Goal: Information Seeking & Learning: Check status

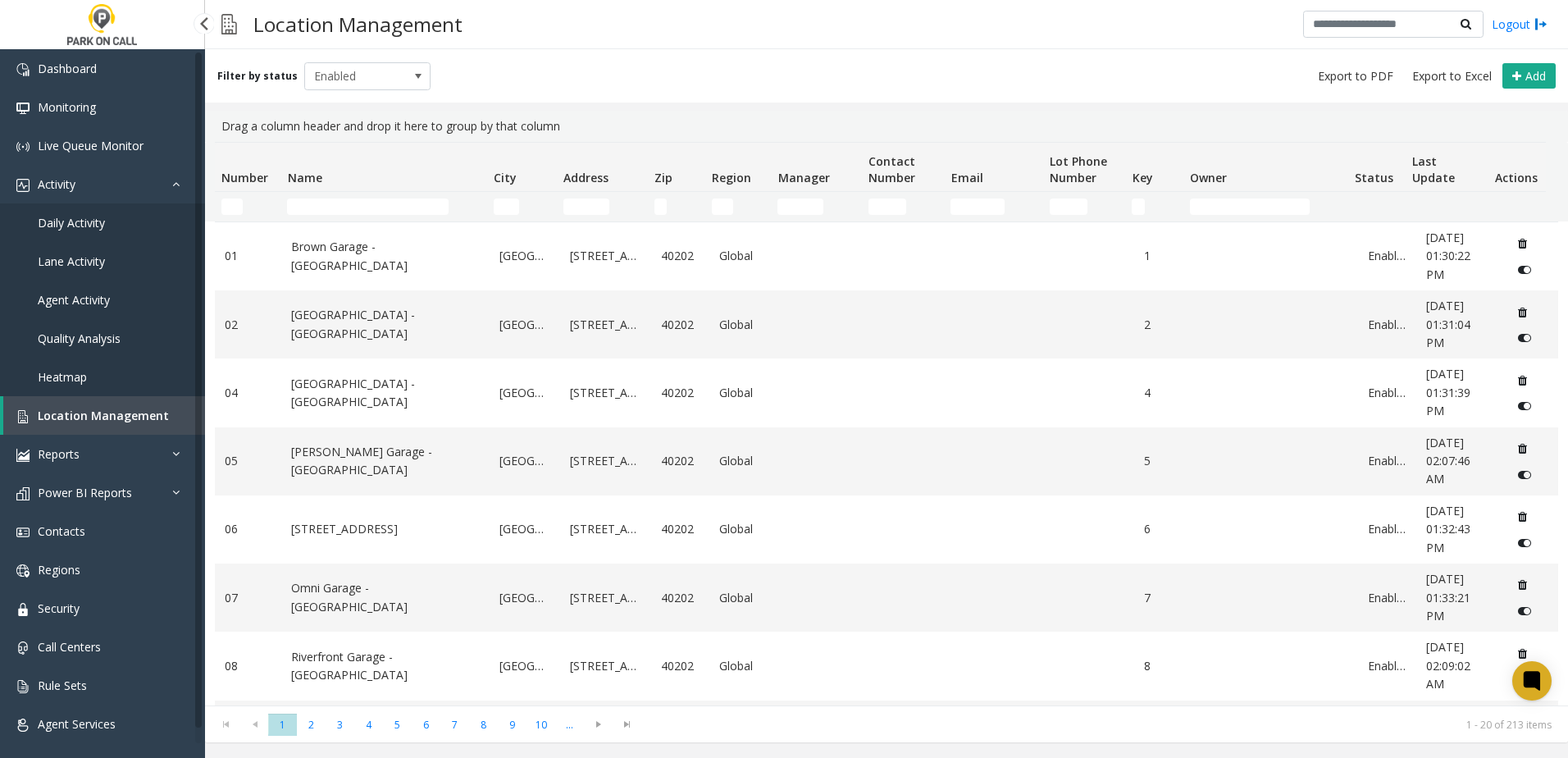
click at [107, 214] on link "Daily Activity" at bounding box center [102, 222] width 205 height 39
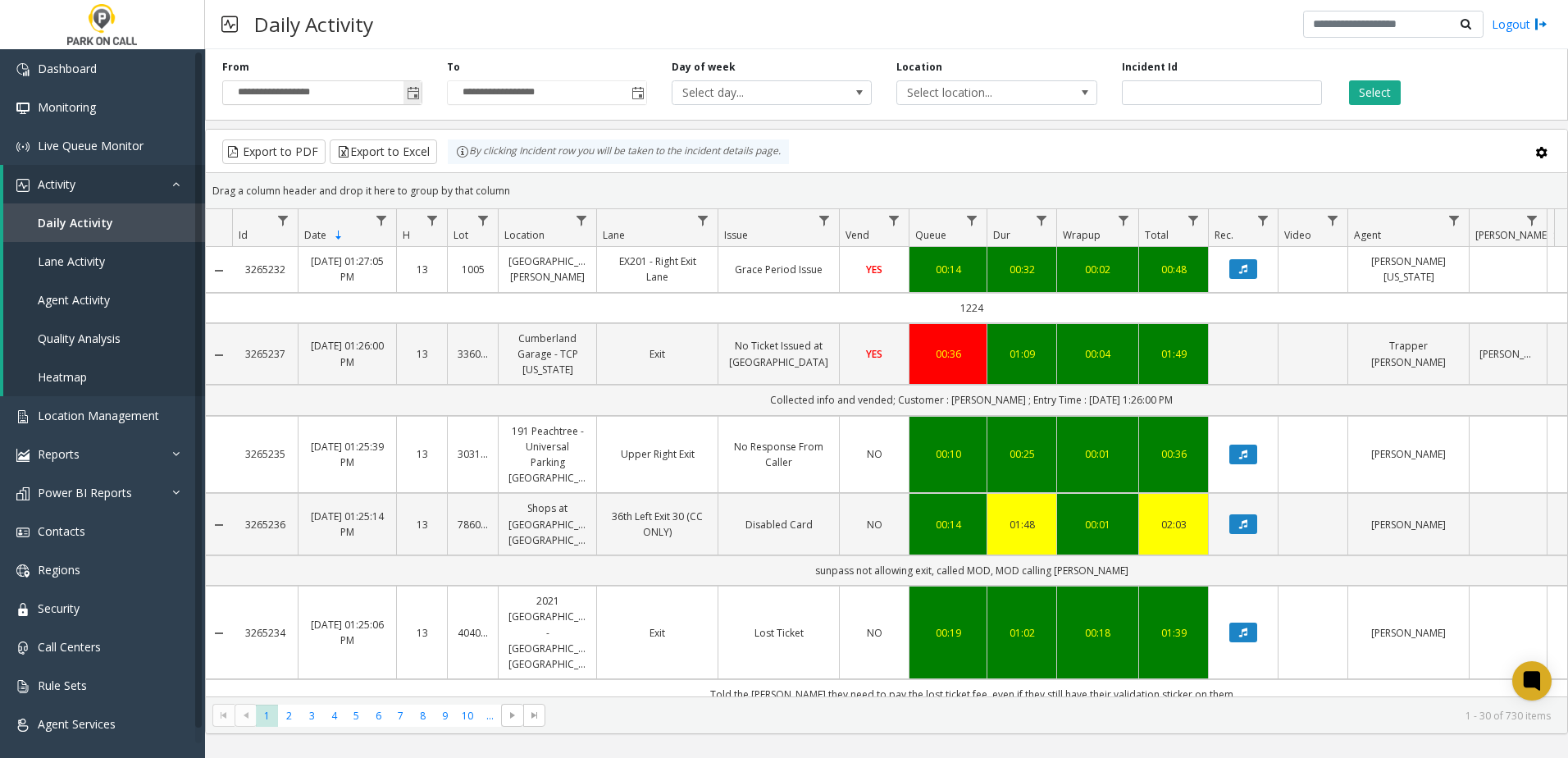
click at [421, 89] on span "Toggle popup" at bounding box center [412, 92] width 18 height 27
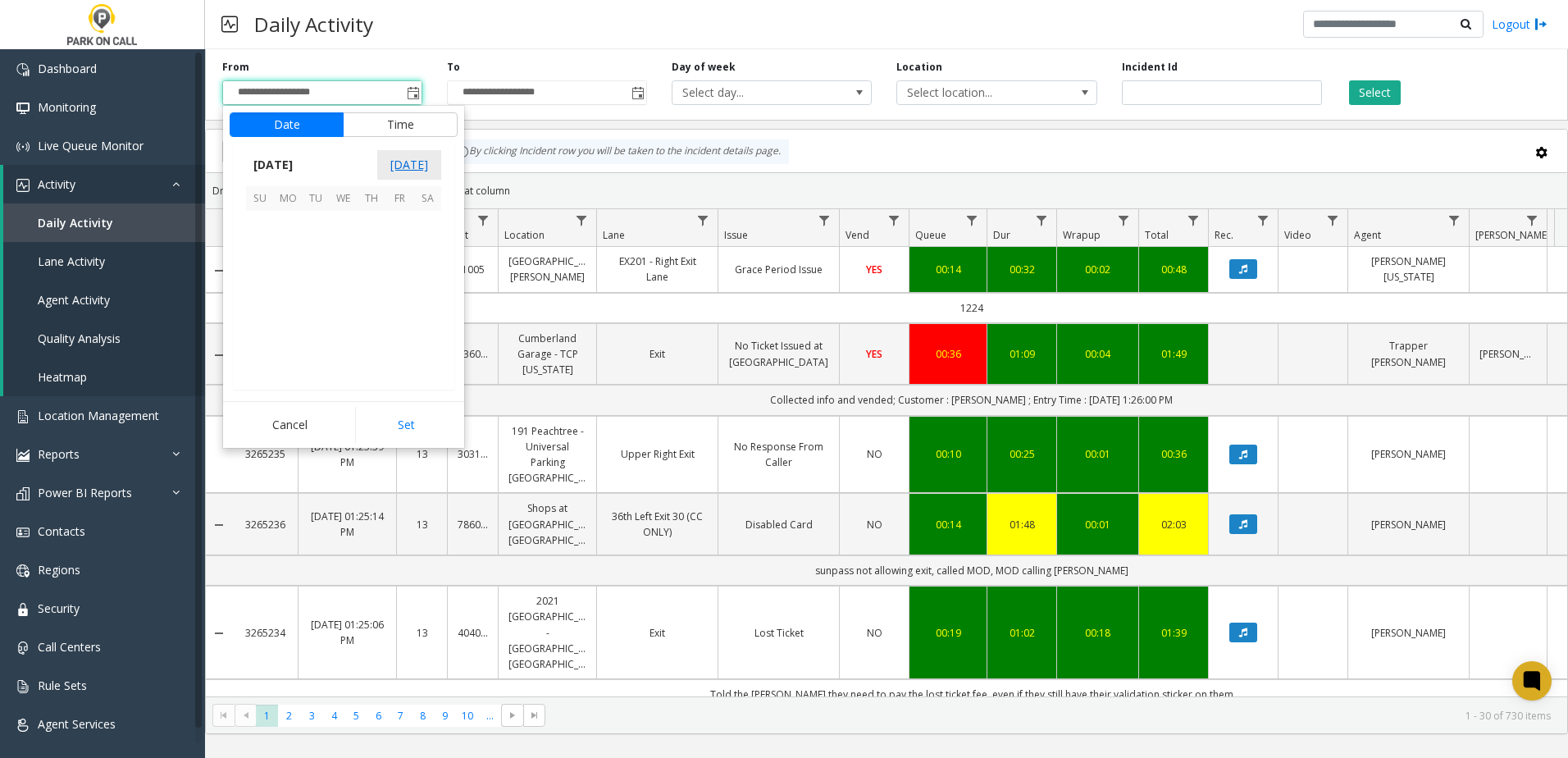
scroll to position [294172, 0]
click at [342, 337] on span "27" at bounding box center [343, 336] width 28 height 28
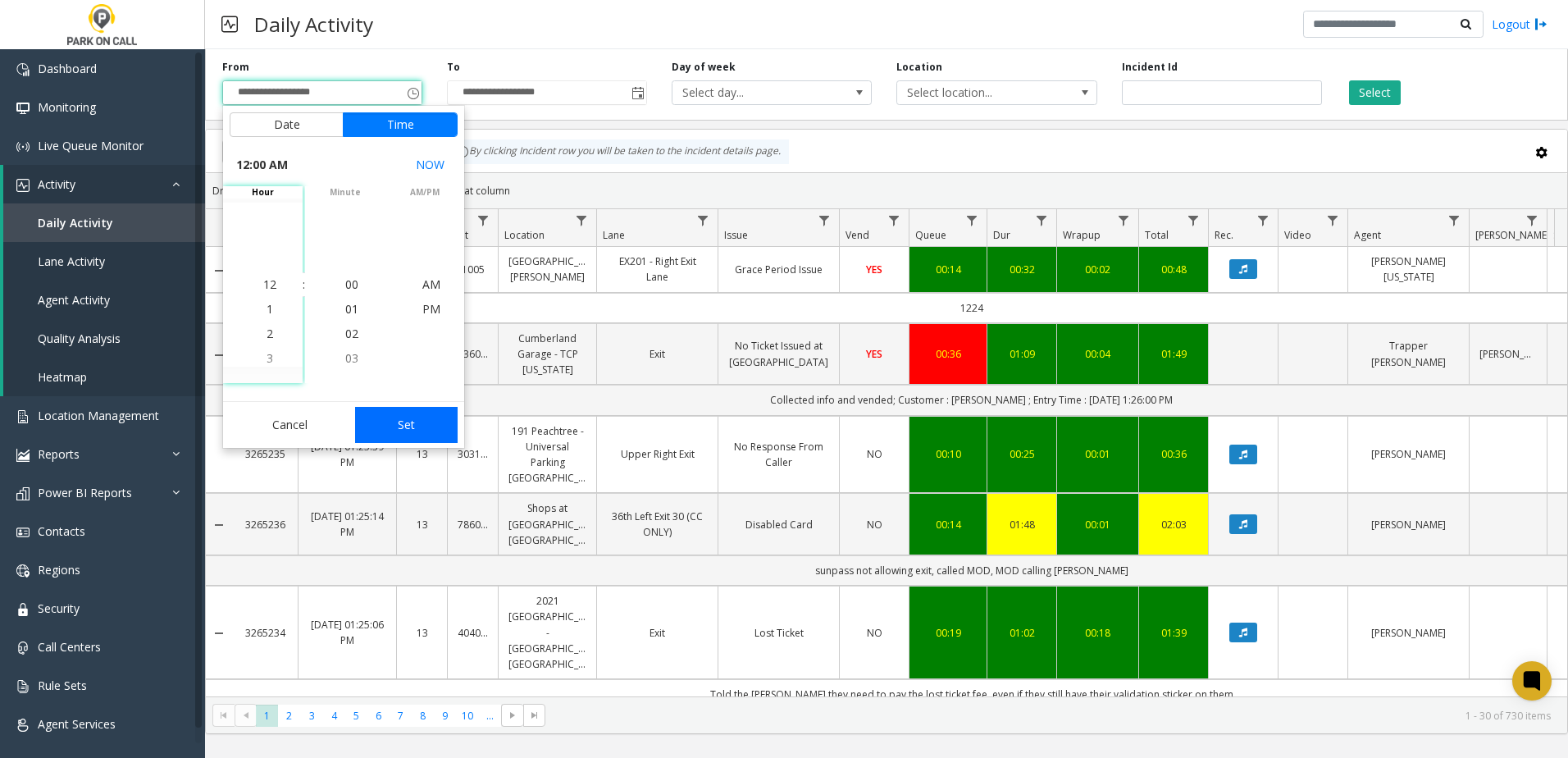
click at [394, 420] on button "Set" at bounding box center [407, 425] width 103 height 36
type input "**********"
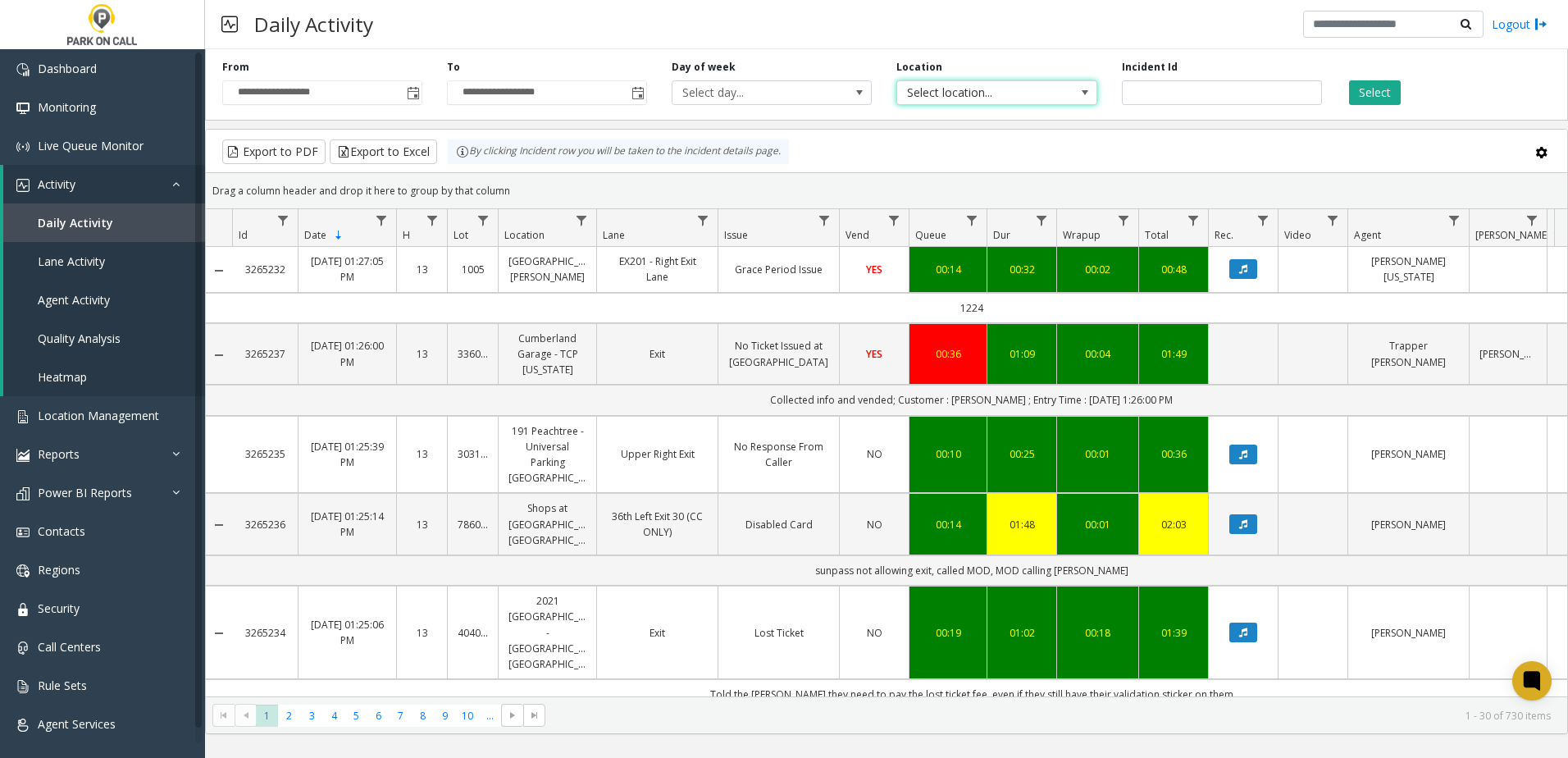
click at [950, 92] on span "Select location..." at bounding box center [976, 92] width 159 height 23
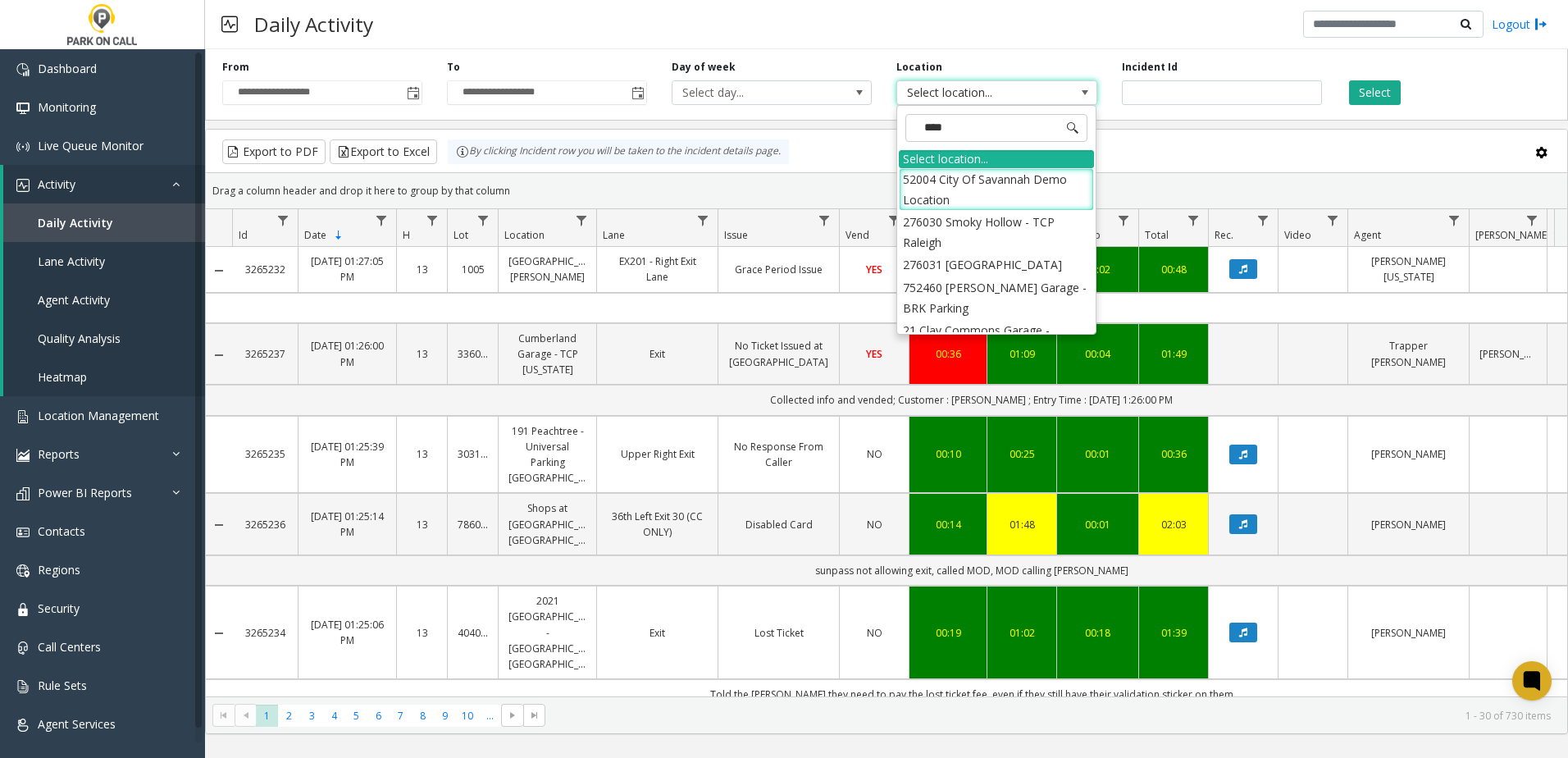
type input "*****"
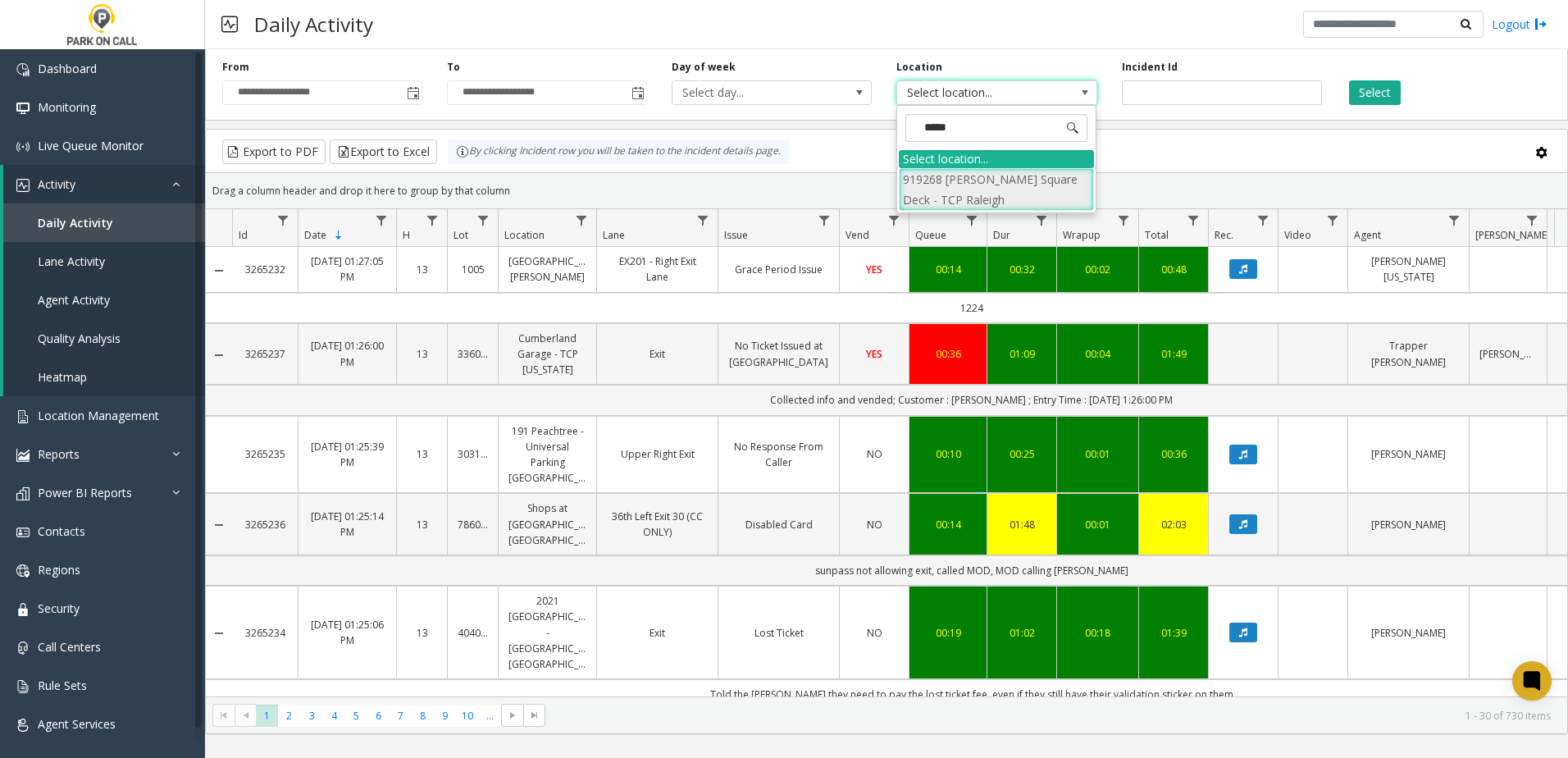
click at [977, 197] on li "919268 [PERSON_NAME] Square Deck - TCP Raleigh" at bounding box center [996, 189] width 195 height 43
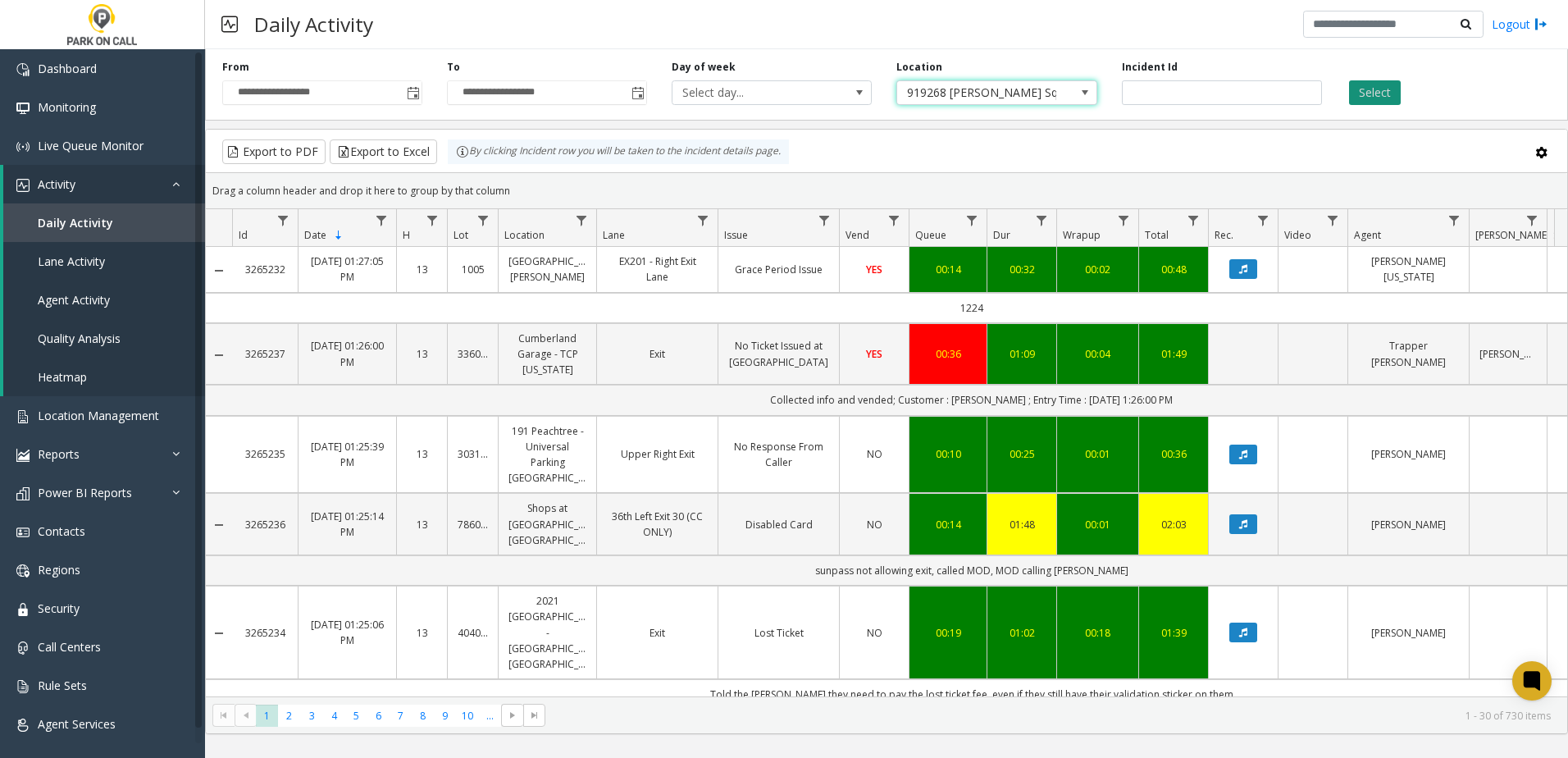
click at [1387, 83] on button "Select" at bounding box center [1374, 92] width 52 height 25
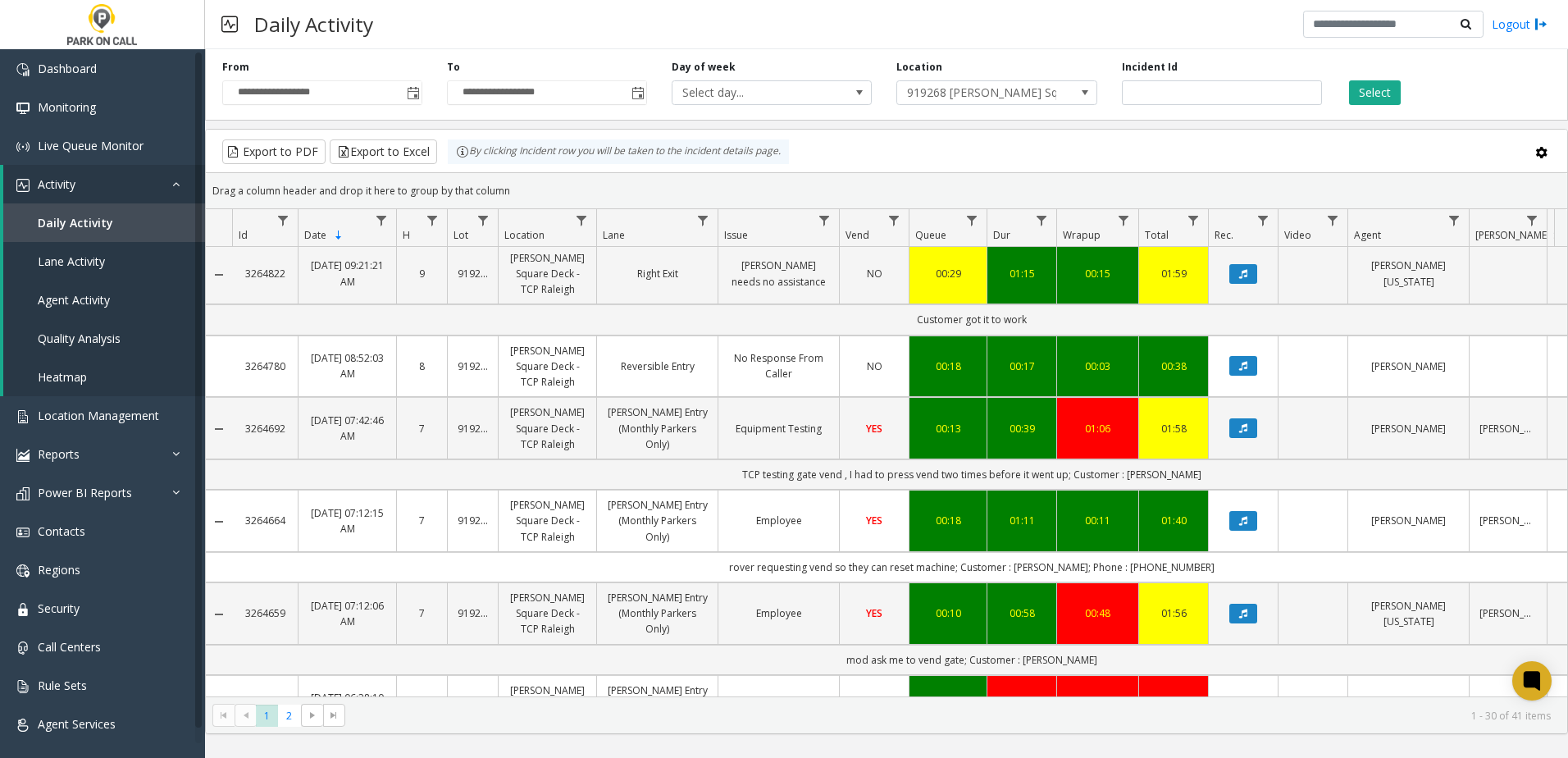
scroll to position [410, 0]
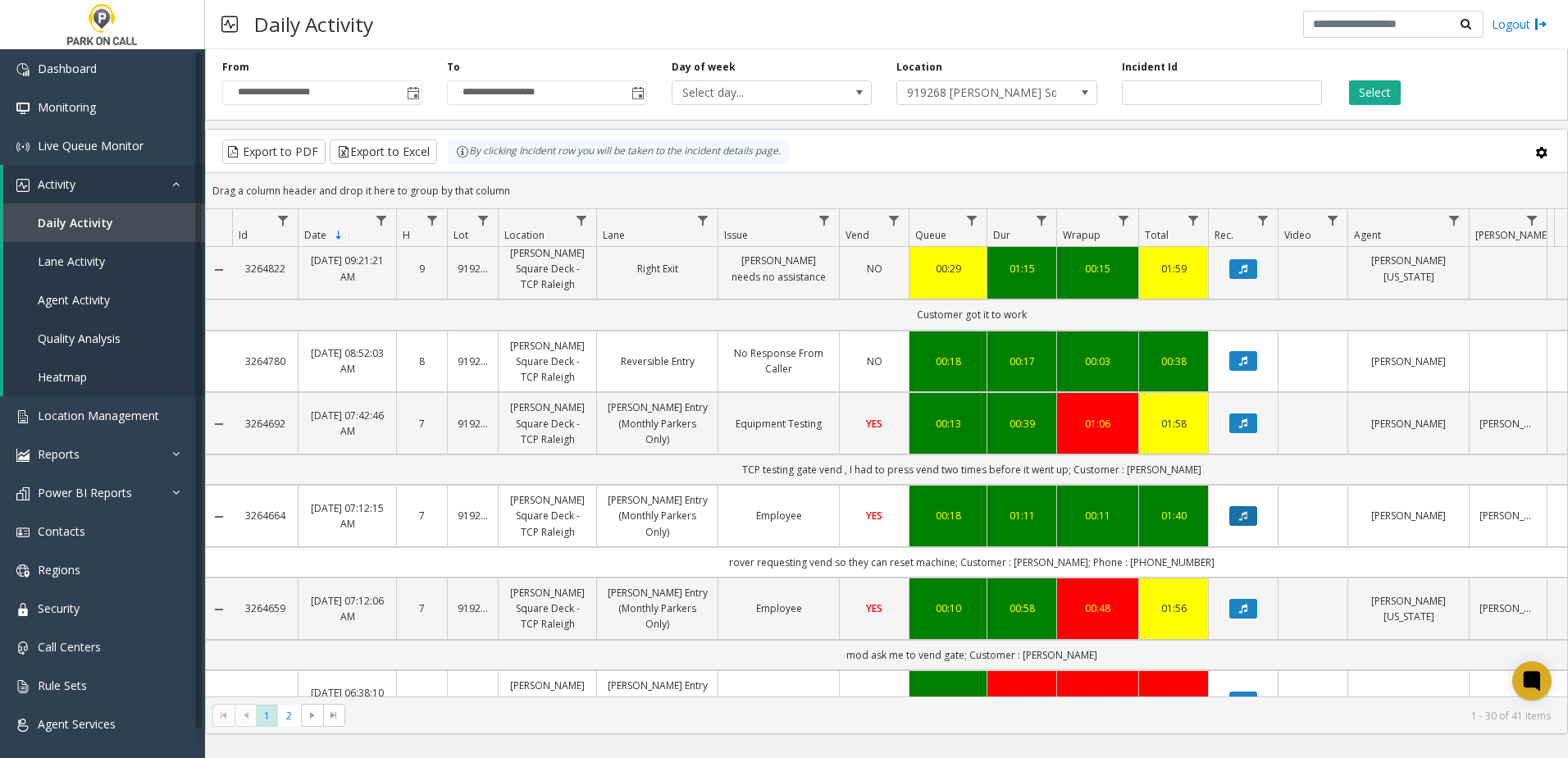
click at [1245, 521] on button "Data table" at bounding box center [1243, 515] width 28 height 20
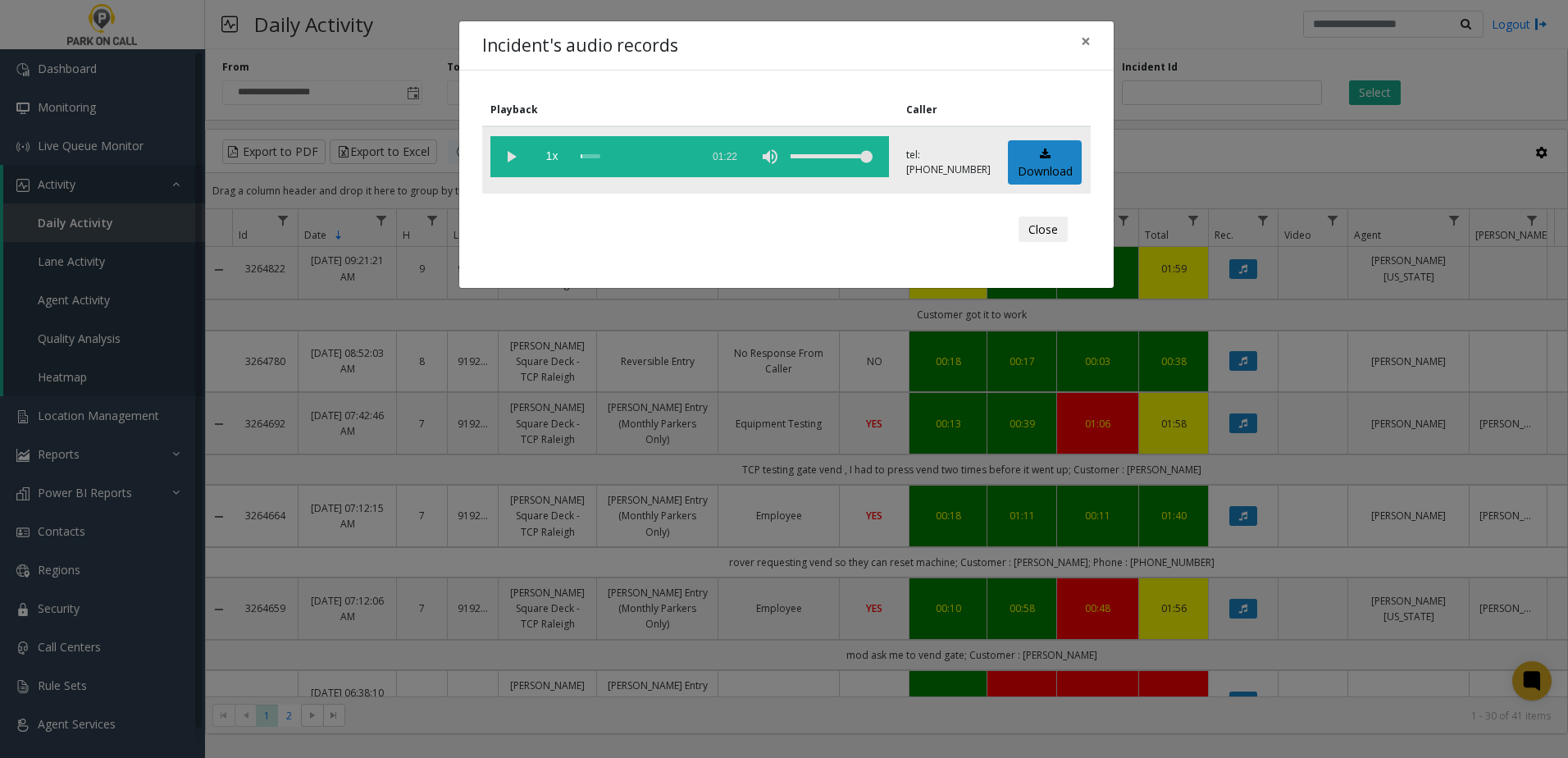
click at [516, 154] on vg-play-pause at bounding box center [511, 157] width 41 height 41
click at [547, 156] on span "1x" at bounding box center [552, 157] width 41 height 41
click at [547, 163] on span "1.5x" at bounding box center [552, 157] width 41 height 41
click at [547, 163] on span "2x" at bounding box center [552, 157] width 41 height 41
click at [547, 163] on span "0.5x" at bounding box center [552, 157] width 41 height 41
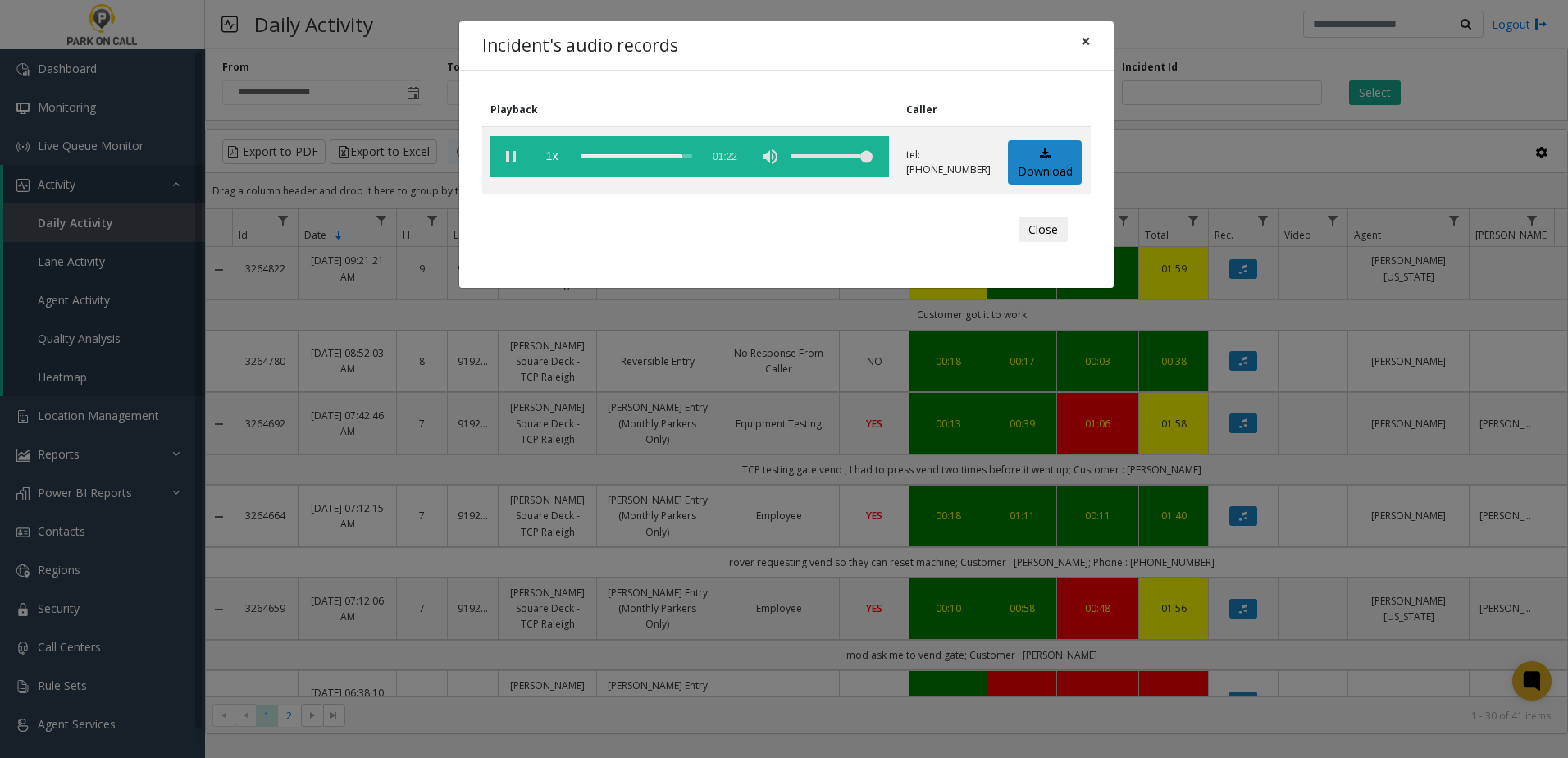
click at [1087, 41] on span "×" at bounding box center [1085, 40] width 9 height 23
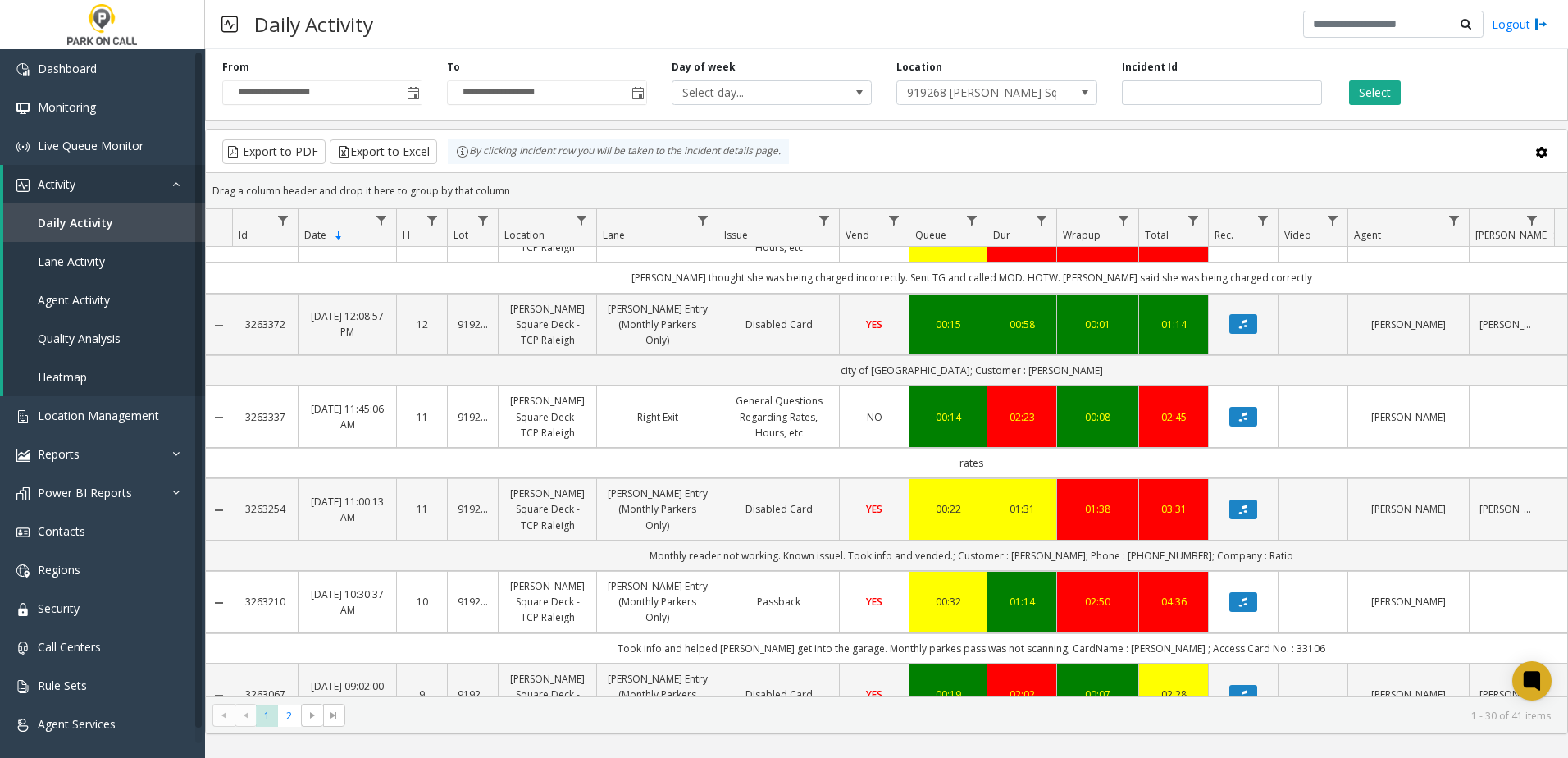
scroll to position [1641, 0]
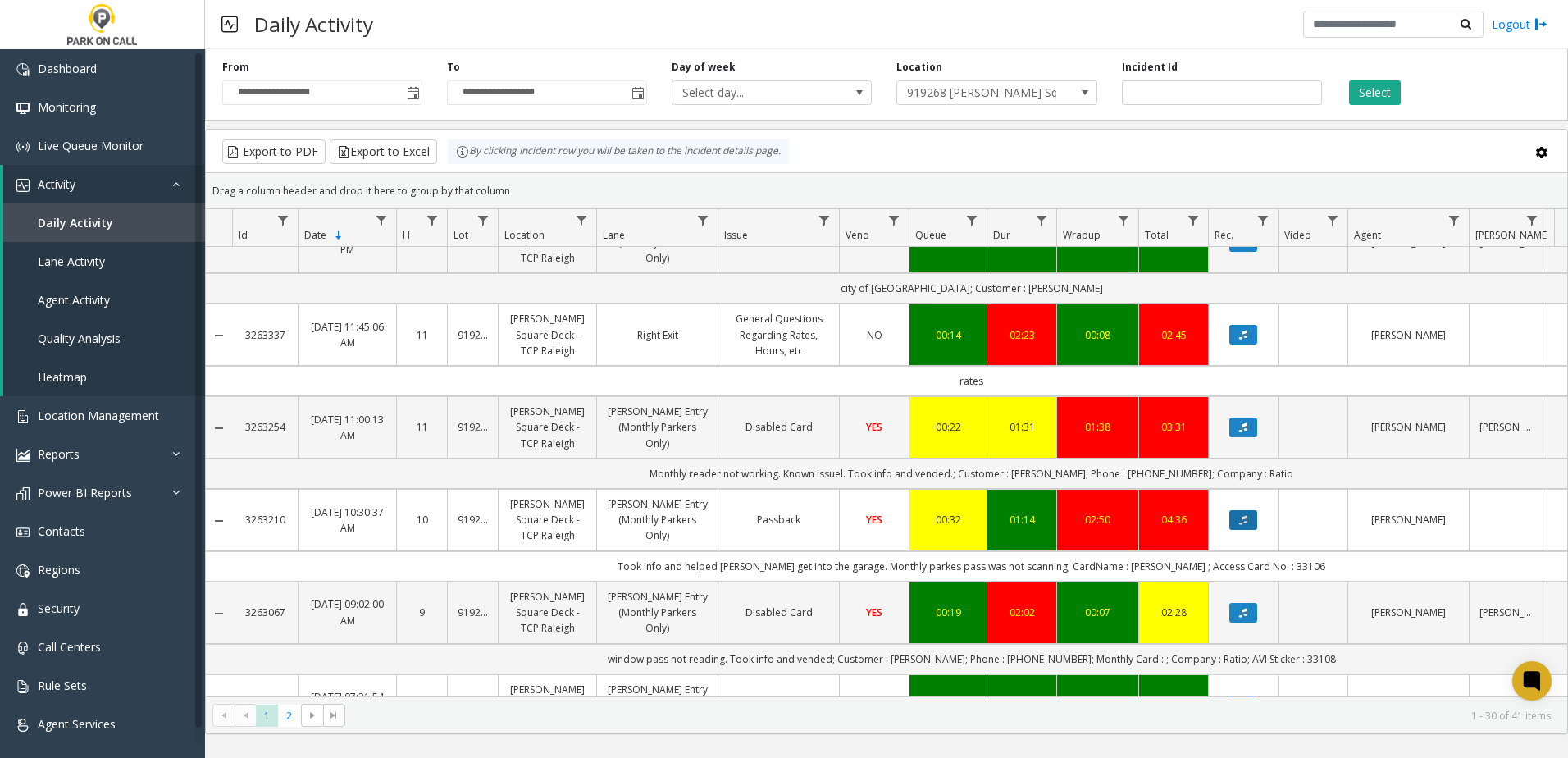
click at [1247, 521] on icon "Data table" at bounding box center [1243, 520] width 9 height 9
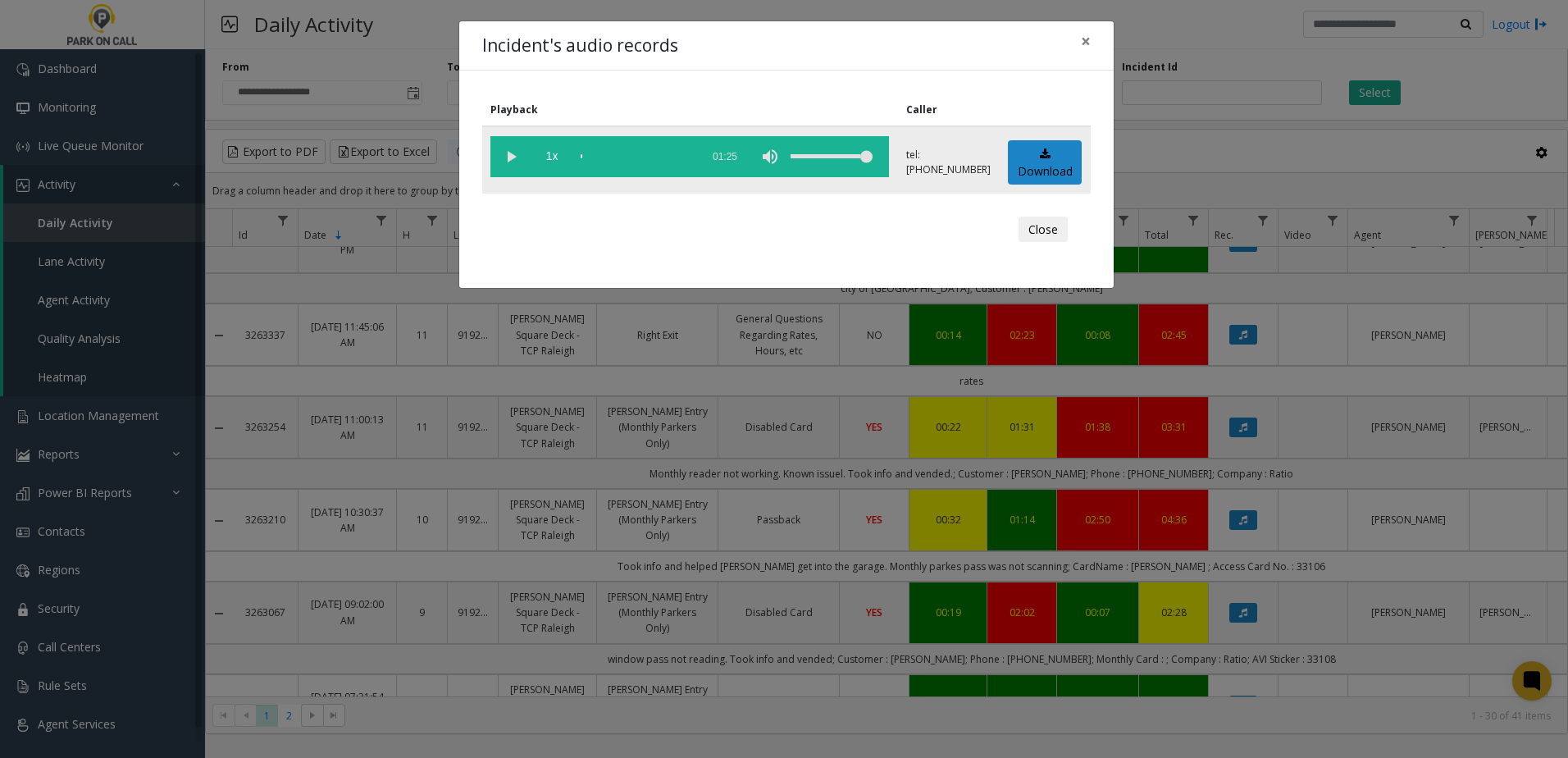
click at [518, 152] on vg-play-pause at bounding box center [511, 157] width 41 height 41
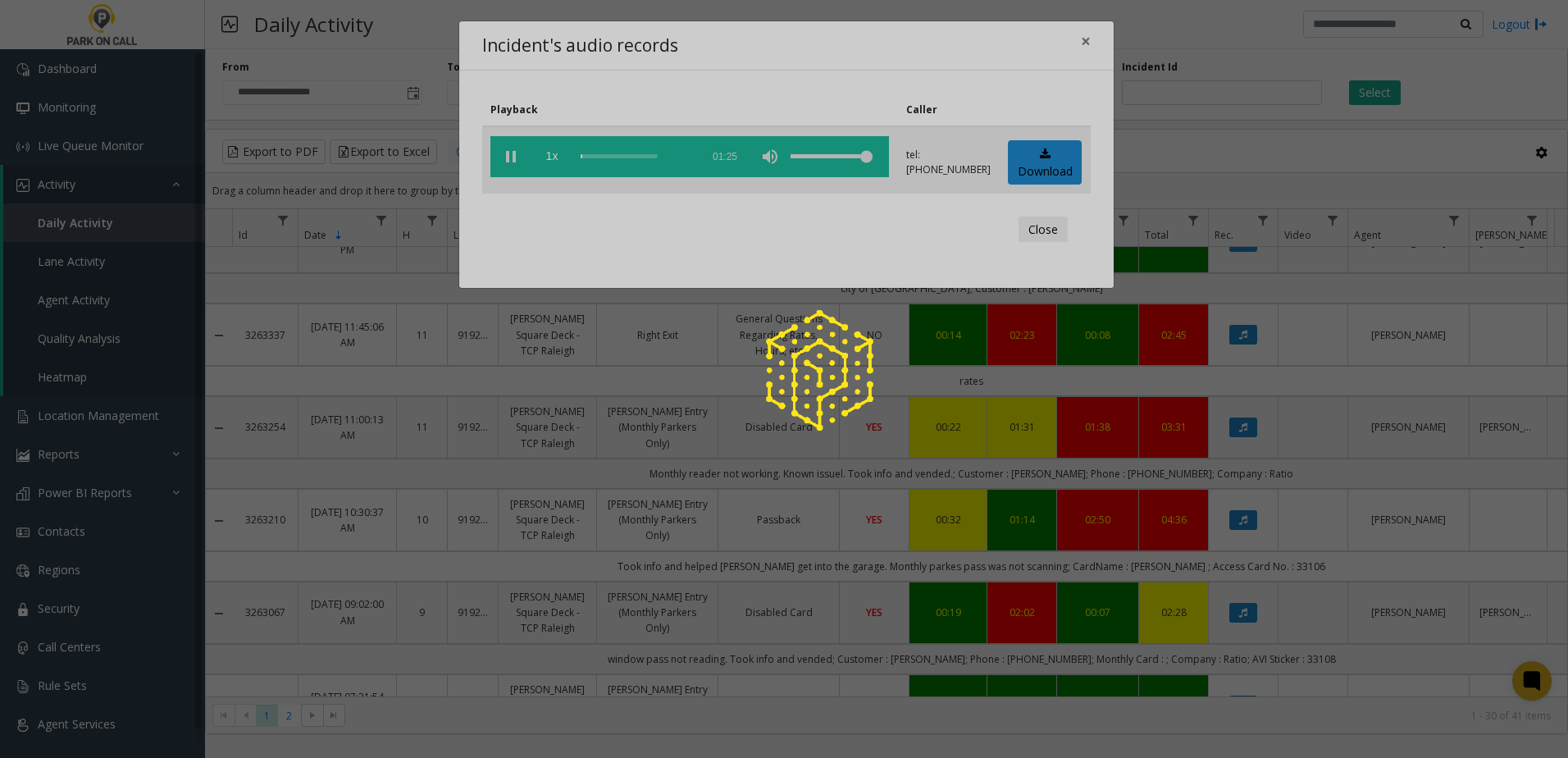
click at [586, 153] on div at bounding box center [784, 379] width 1568 height 758
click at [591, 157] on div at bounding box center [784, 379] width 1568 height 758
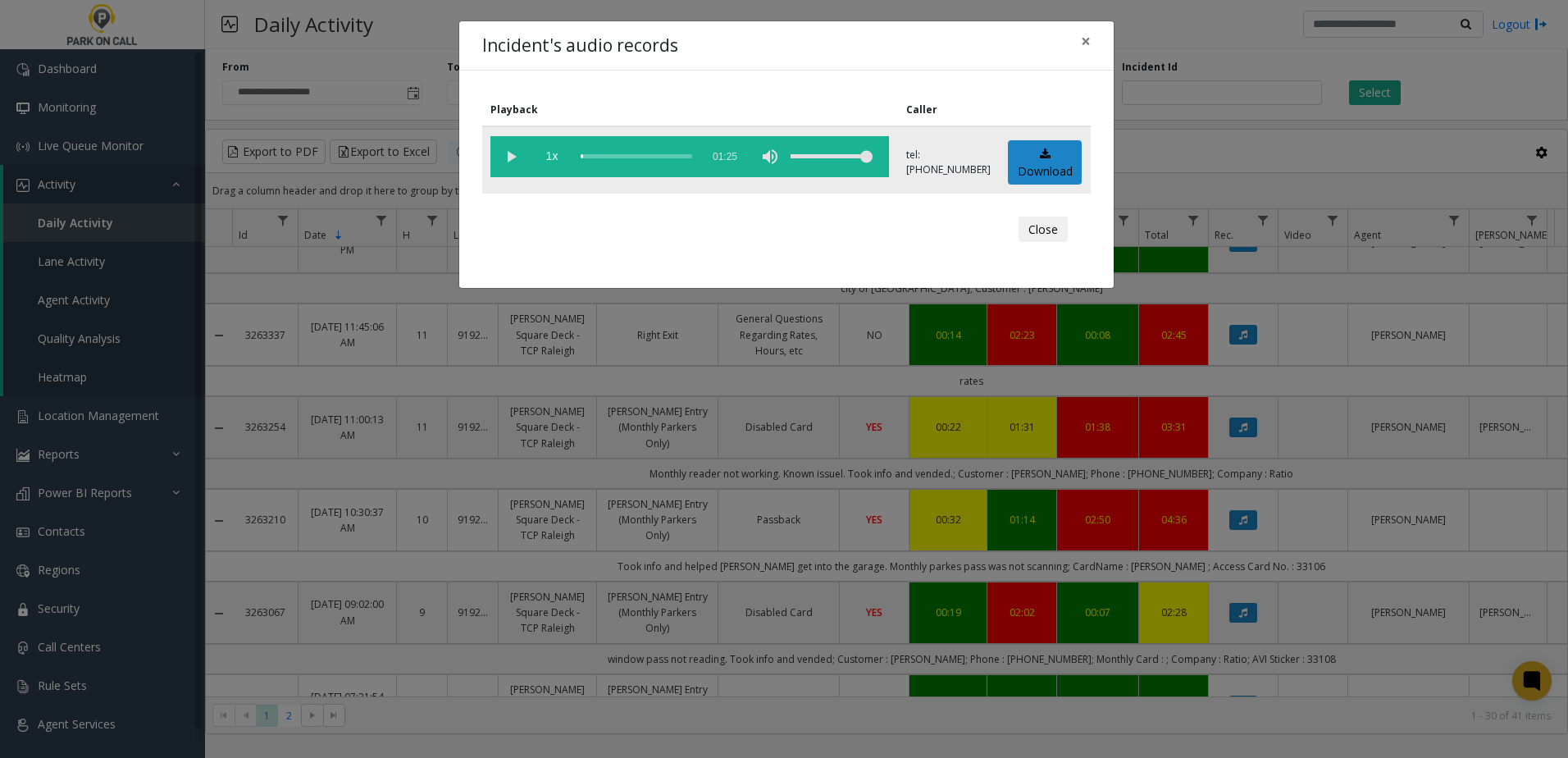
click at [595, 159] on div "scrub bar" at bounding box center [636, 157] width 112 height 41
drag, startPoint x: 599, startPoint y: 157, endPoint x: 610, endPoint y: 157, distance: 11.0
click at [600, 157] on div "scrub bar" at bounding box center [636, 157] width 112 height 41
click at [550, 149] on span "1x" at bounding box center [552, 157] width 41 height 41
click at [1090, 40] on span "×" at bounding box center [1085, 40] width 9 height 23
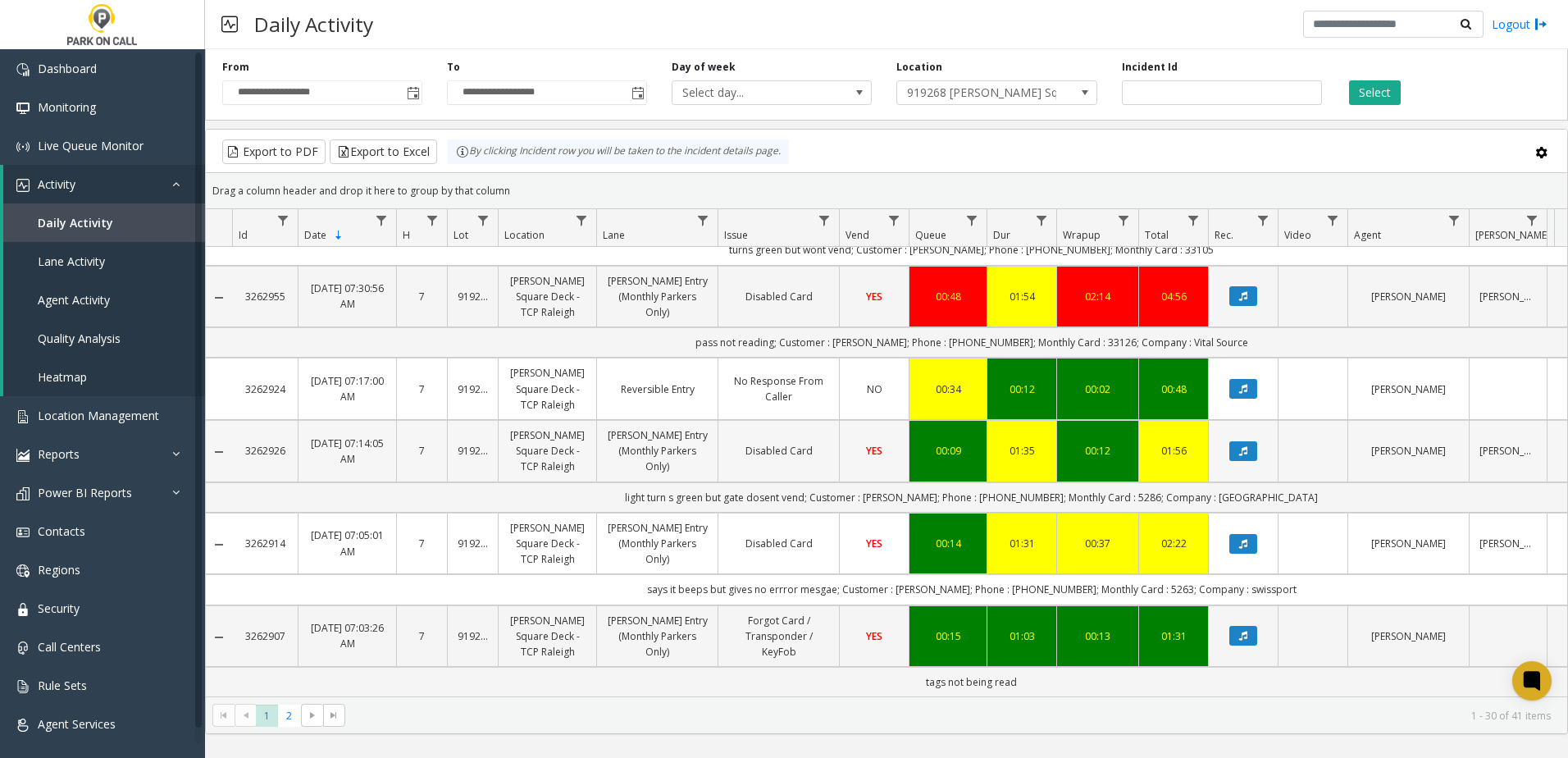
scroll to position [2154, 0]
click at [288, 709] on span "2" at bounding box center [289, 716] width 22 height 22
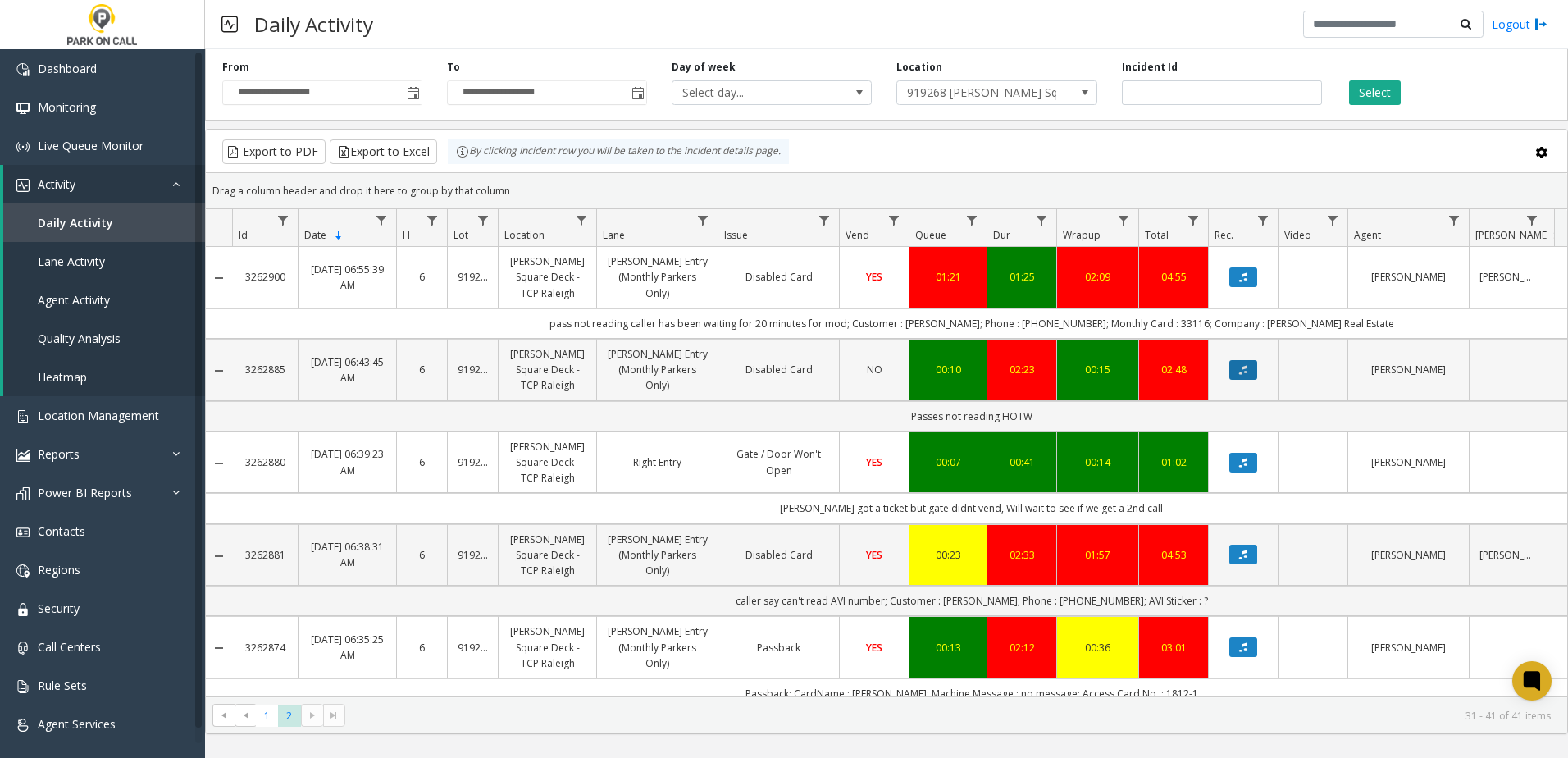
click at [1245, 373] on icon "Data table" at bounding box center [1243, 369] width 9 height 9
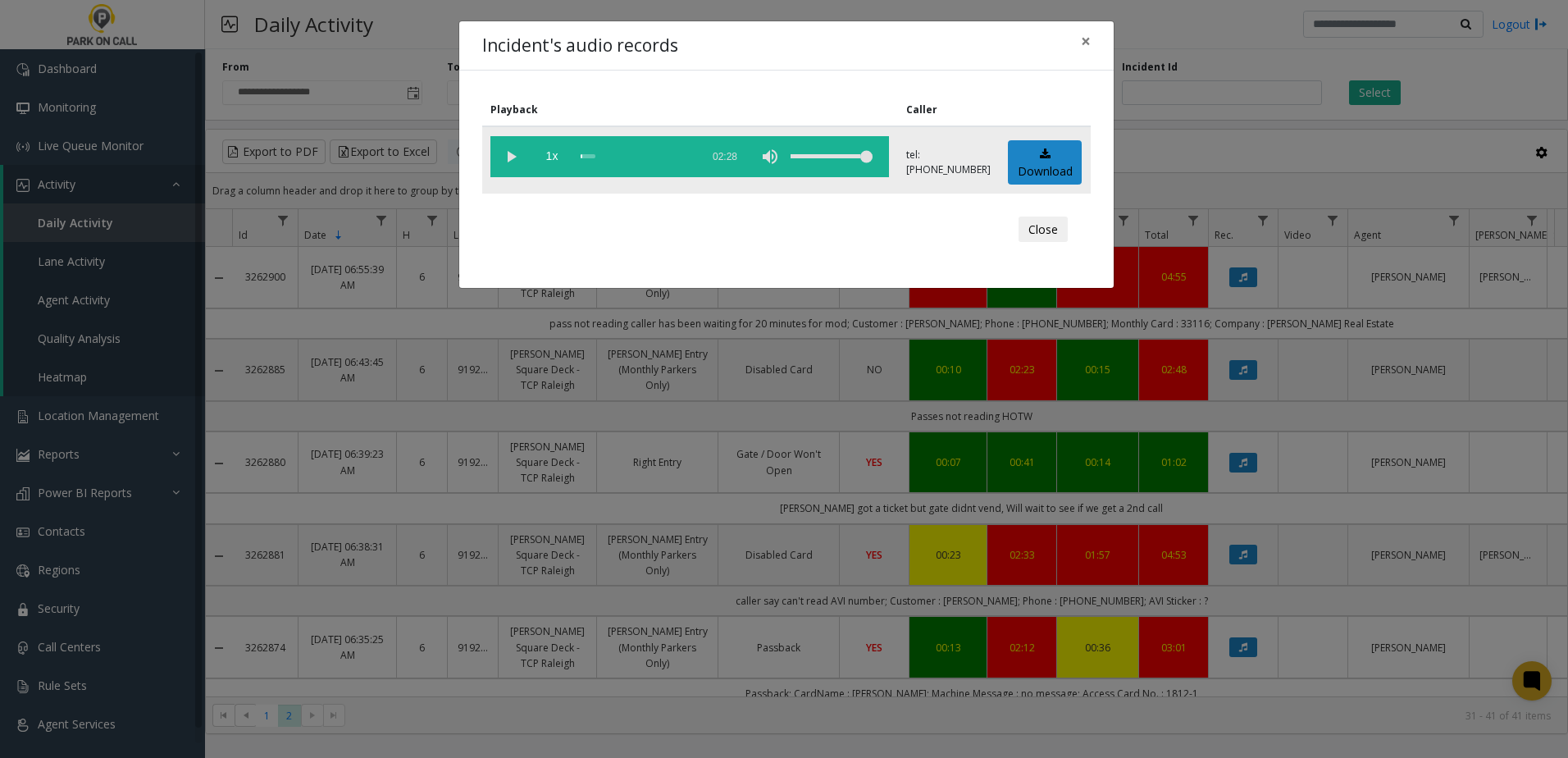
click at [518, 157] on vg-play-pause at bounding box center [511, 157] width 41 height 41
click at [593, 158] on div "scrub bar" at bounding box center [636, 157] width 112 height 41
click at [587, 158] on div "scrub bar" at bounding box center [636, 157] width 112 height 41
click at [667, 157] on div "scrub bar" at bounding box center [636, 157] width 112 height 41
click at [678, 154] on div "scrub bar" at bounding box center [636, 157] width 112 height 41
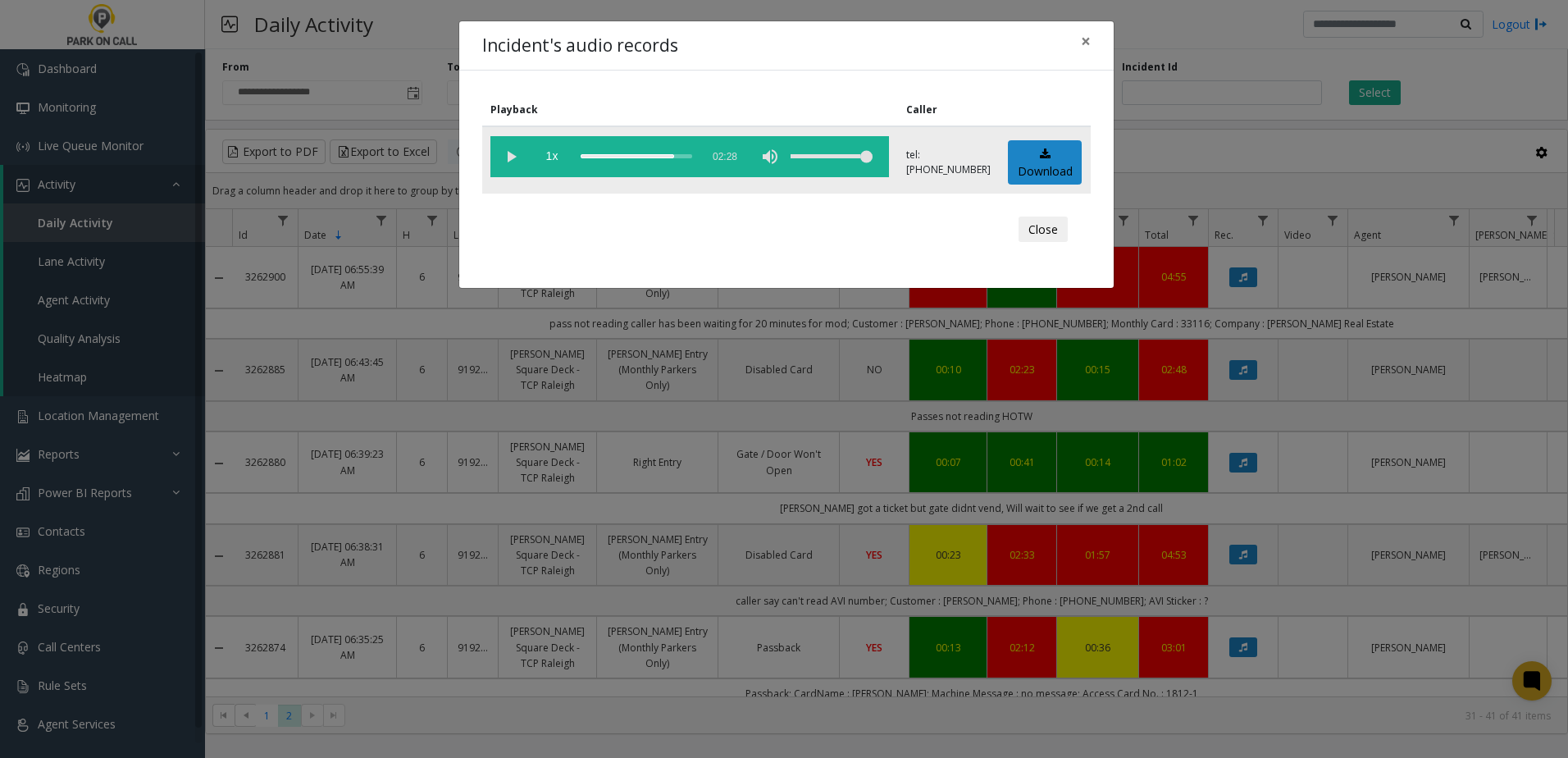
click at [686, 155] on div "scrub bar" at bounding box center [636, 157] width 112 height 41
click at [1082, 44] on span "×" at bounding box center [1085, 40] width 9 height 23
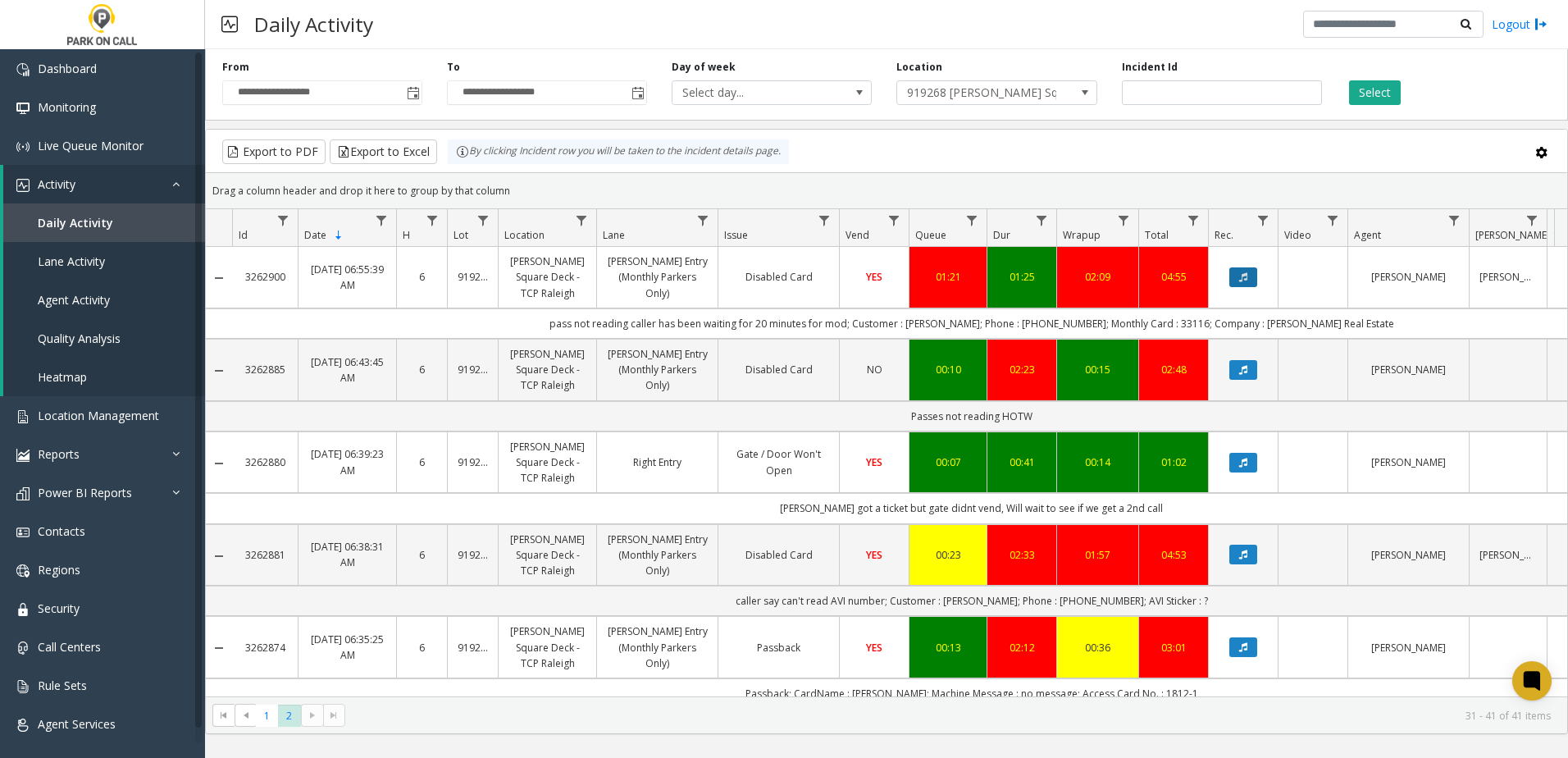
click at [1248, 274] on button "Data table" at bounding box center [1243, 277] width 28 height 20
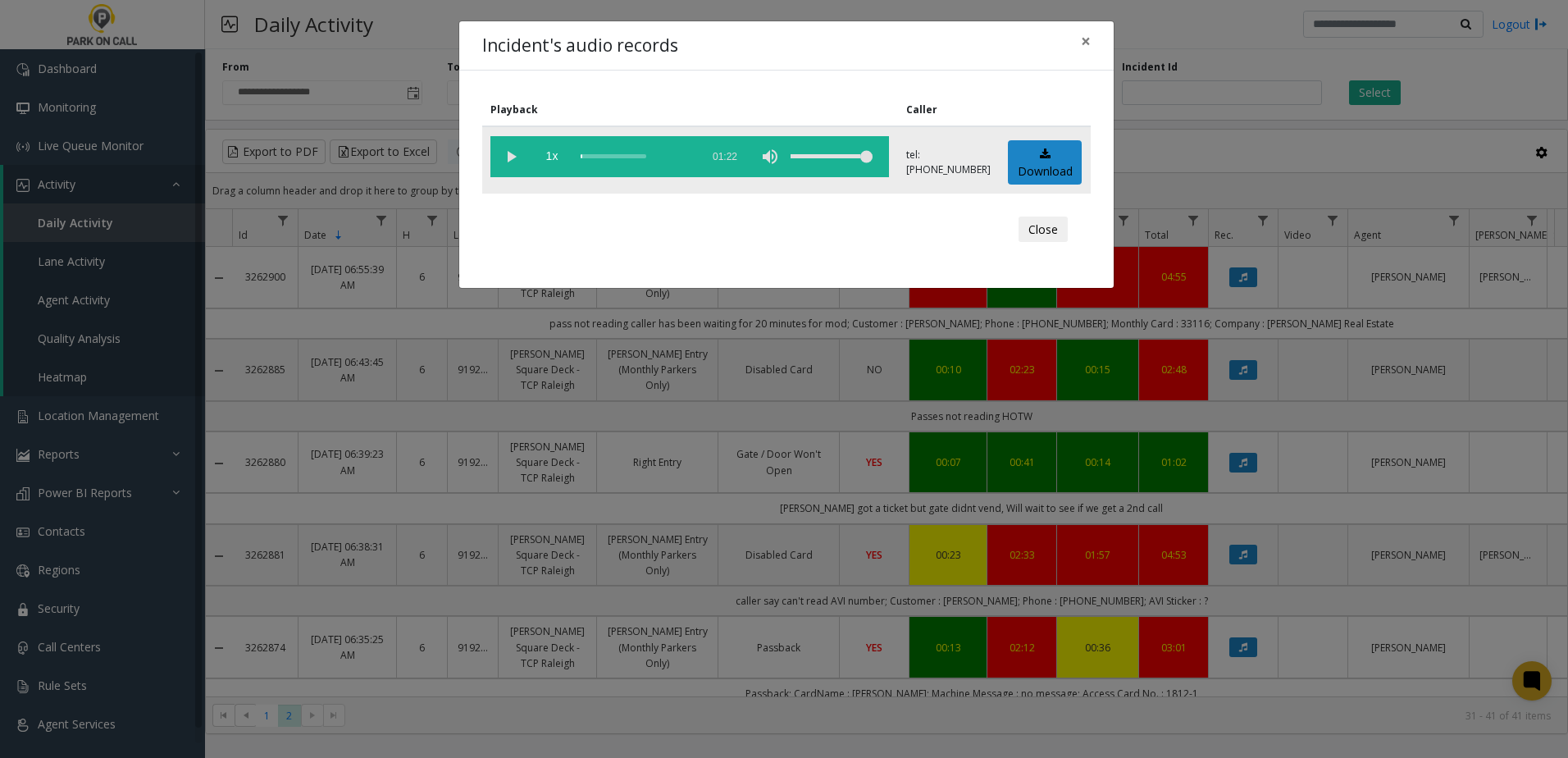
click at [508, 158] on vg-play-pause at bounding box center [511, 157] width 41 height 41
